Goal: Use online tool/utility

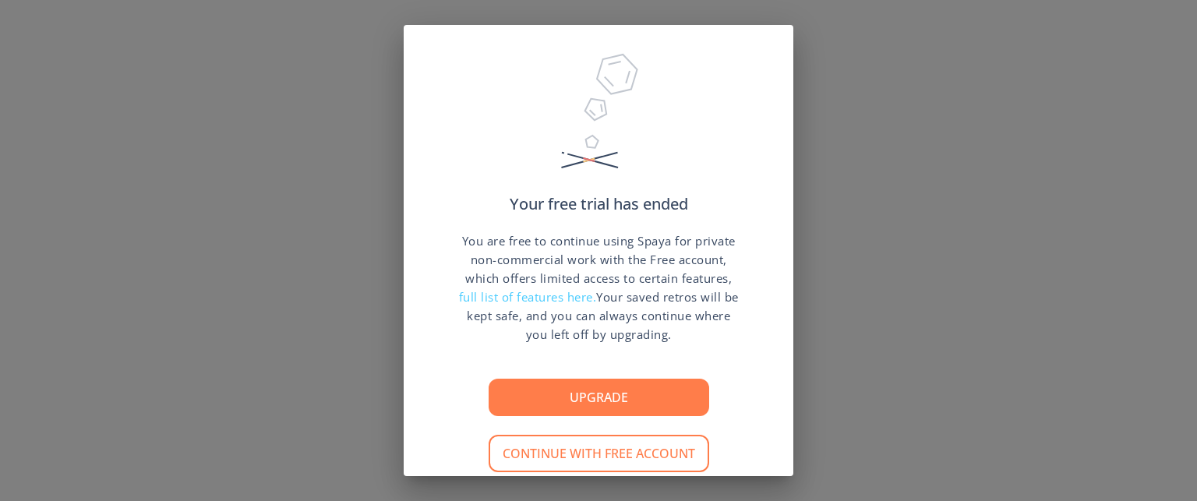
drag, startPoint x: 818, startPoint y: 427, endPoint x: 819, endPoint y: 459, distance: 32.0
click at [819, 459] on div "Your free trial has ended You are free to continue using Spaya for private non-…" at bounding box center [598, 250] width 1197 height 501
click at [864, 371] on div "Your free trial has ended You are free to continue using Spaya for private non-…" at bounding box center [598, 250] width 1197 height 501
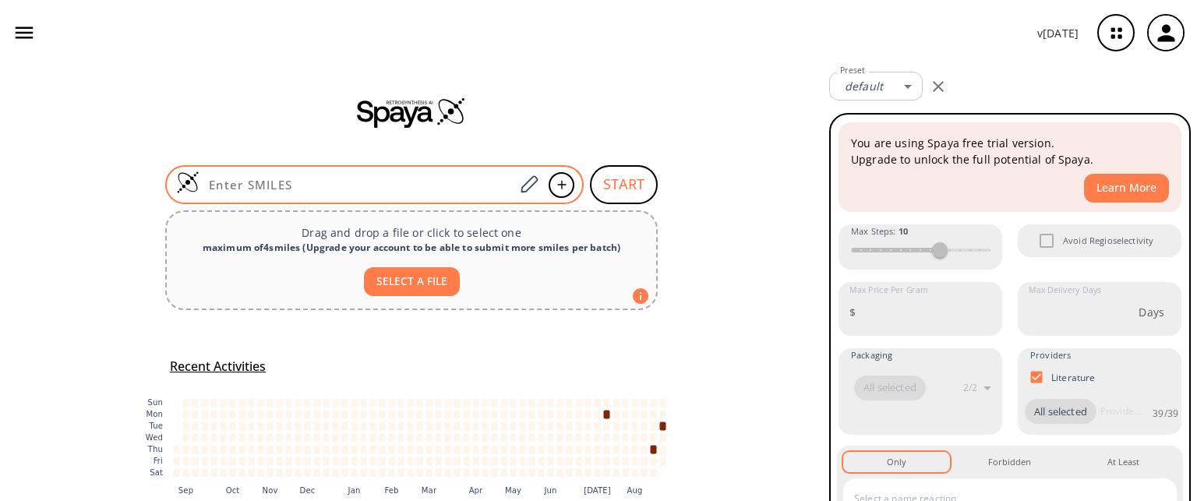
click at [384, 175] on div at bounding box center [374, 184] width 419 height 39
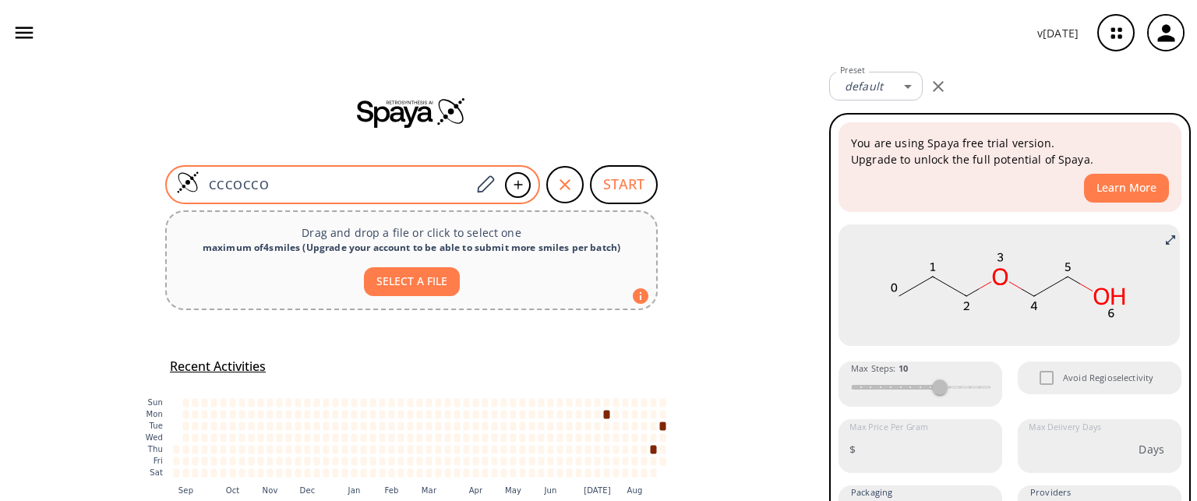
paste input "O=C(NC1C(F)(F)C1)C2=CC=CC=C2"
type input "O=C(NC1C(F)(F)C1)C2=CC=CC=C2"
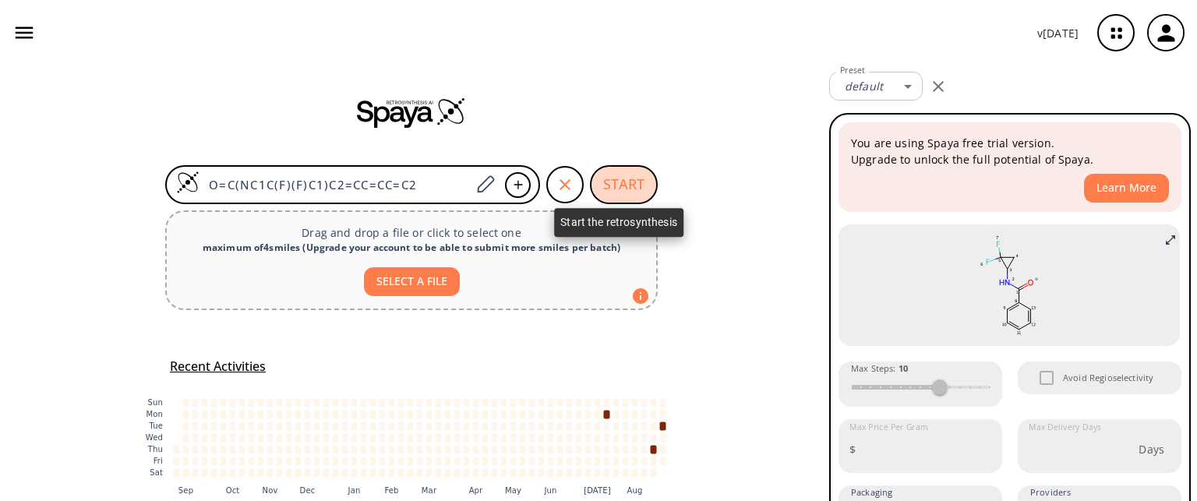
click at [624, 186] on button "START" at bounding box center [624, 184] width 68 height 39
